Goal: Task Accomplishment & Management: Manage account settings

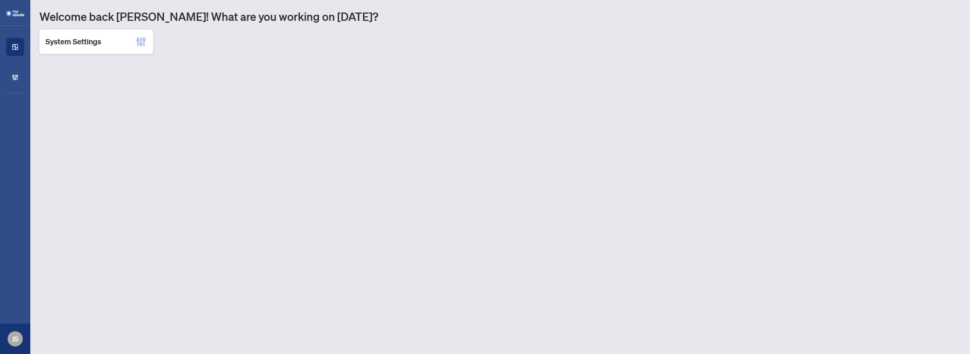
click at [68, 47] on h2 "System Settings" at bounding box center [73, 41] width 56 height 11
